Goal: Information Seeking & Learning: Find specific fact

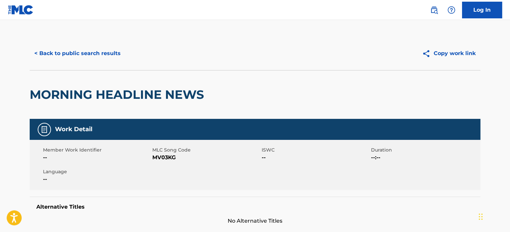
click at [86, 59] on button "< Back to public search results" at bounding box center [78, 53] width 96 height 17
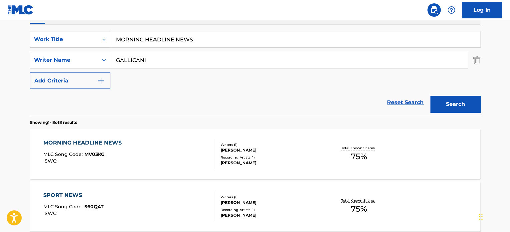
scroll to position [106, 0]
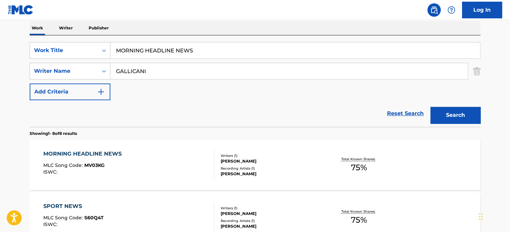
click at [139, 51] on input "MORNING HEADLINE NEWS" at bounding box center [295, 50] width 370 height 16
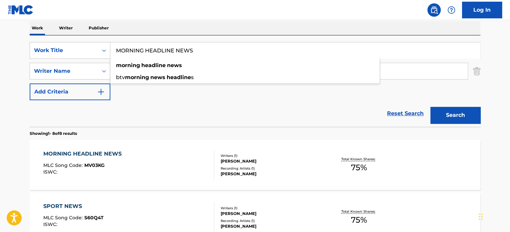
paste input "REGGAE TON"
type input "REGGAE TONS"
click at [95, 114] on div "Reset Search Search" at bounding box center [255, 113] width 451 height 27
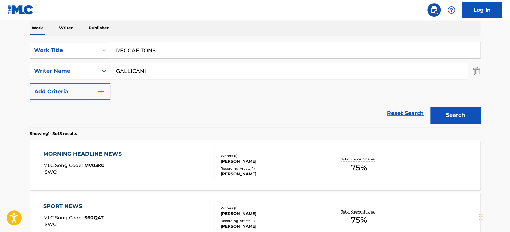
click at [132, 64] on input "GALLICANI" at bounding box center [288, 71] width 357 height 16
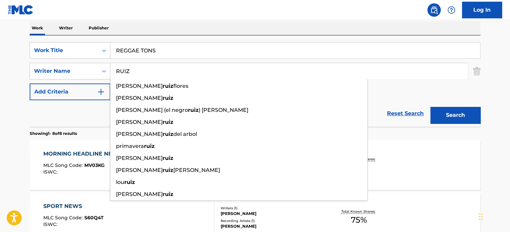
click at [133, 69] on input "RUIZ" at bounding box center [288, 71] width 357 height 16
type input "RUIZ"
click at [460, 118] on button "Search" at bounding box center [455, 115] width 50 height 17
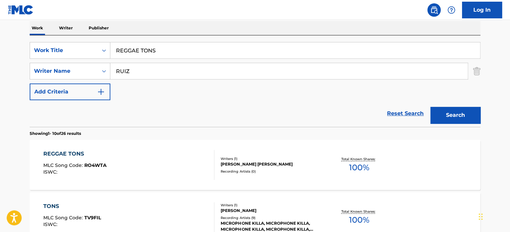
click at [174, 149] on div "REGGAE TONS MLC Song Code : RO4WTA ISWC : Writers ( 1 ) [PERSON_NAME] [PERSON_N…" at bounding box center [255, 165] width 451 height 50
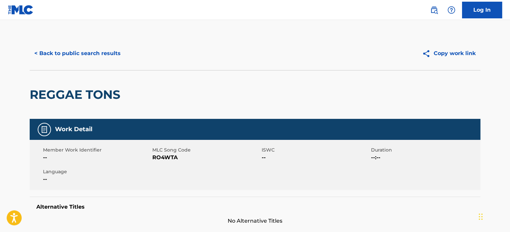
click at [100, 54] on button "< Back to public search results" at bounding box center [78, 53] width 96 height 17
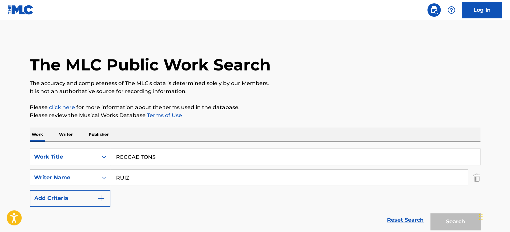
scroll to position [106, 0]
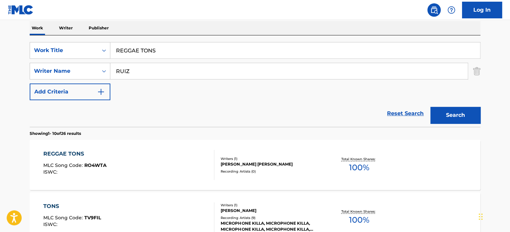
click at [146, 49] on input "REGGAE TONS" at bounding box center [295, 50] width 370 height 16
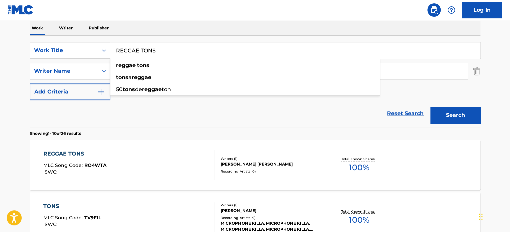
paste input "TIDES OF UNCERTAINTY"
type input "TIDES OF UNCERTAINTY"
click at [95, 112] on div "Reset Search Search" at bounding box center [255, 113] width 451 height 27
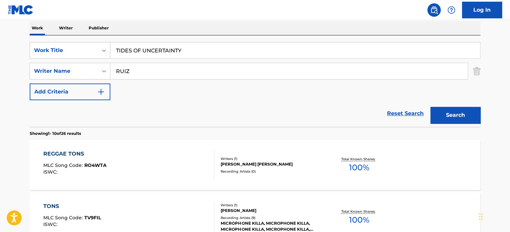
click at [138, 73] on input "RUIZ" at bounding box center [288, 71] width 357 height 16
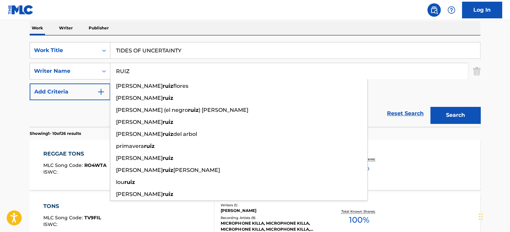
click at [138, 73] on input "RUIZ" at bounding box center [288, 71] width 357 height 16
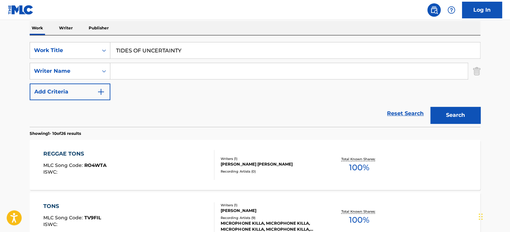
click at [447, 113] on button "Search" at bounding box center [455, 115] width 50 height 17
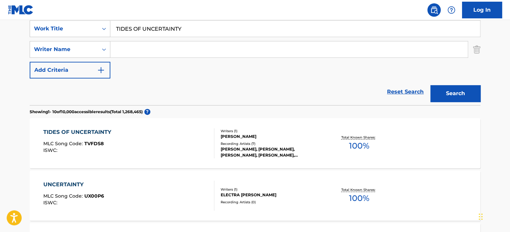
scroll to position [140, 0]
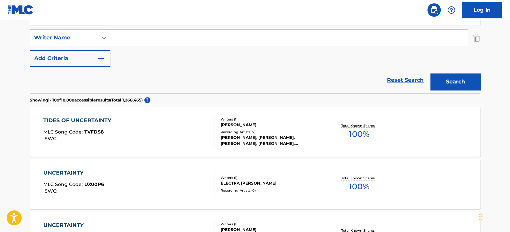
click at [172, 136] on div "TIDES OF UNCERTAINTY MLC Song Code : TVFDS8 ISWC :" at bounding box center [128, 131] width 171 height 30
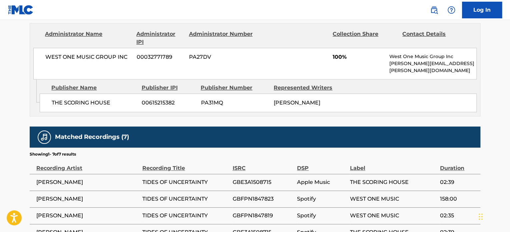
scroll to position [333, 0]
